Goal: Check status: Check status

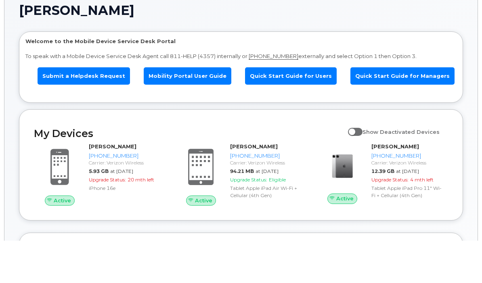
click at [355, 167] on input "Show Deactivated Devices" at bounding box center [351, 170] width 6 height 6
checkbox input "false"
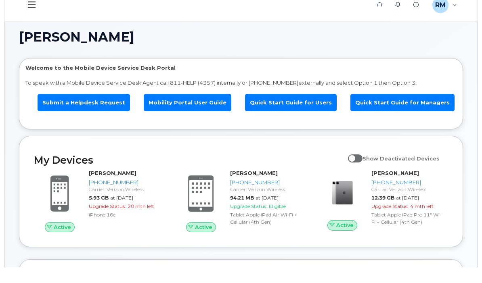
click at [446, 13] on div "RM" at bounding box center [440, 21] width 16 height 16
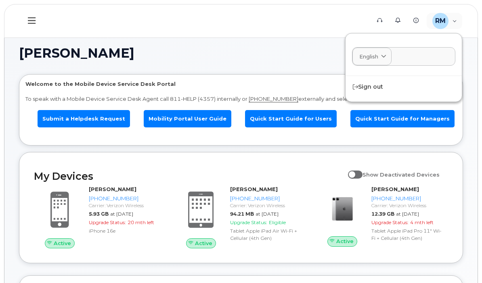
click at [37, 22] on button at bounding box center [32, 20] width 26 height 23
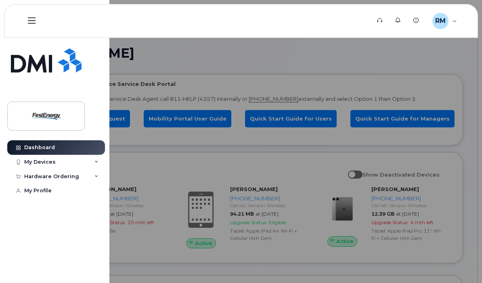
click at [94, 162] on div "My Devices" at bounding box center [56, 162] width 98 height 15
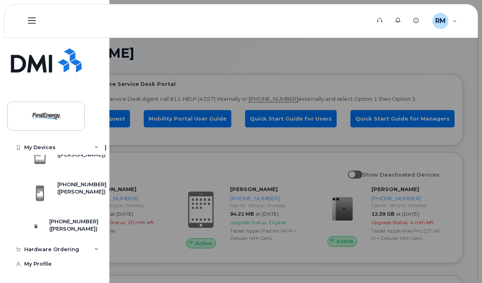
scroll to position [48, 0]
click at [72, 226] on div "([PERSON_NAME])" at bounding box center [73, 229] width 49 height 7
